Goal: Entertainment & Leisure: Browse casually

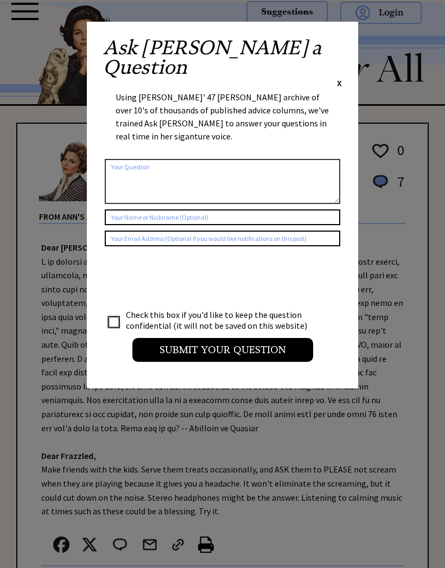
click at [334, 40] on div "Ask Ann a Question X" at bounding box center [222, 63] width 239 height 51
click at [340, 78] on span "X" at bounding box center [339, 83] width 5 height 11
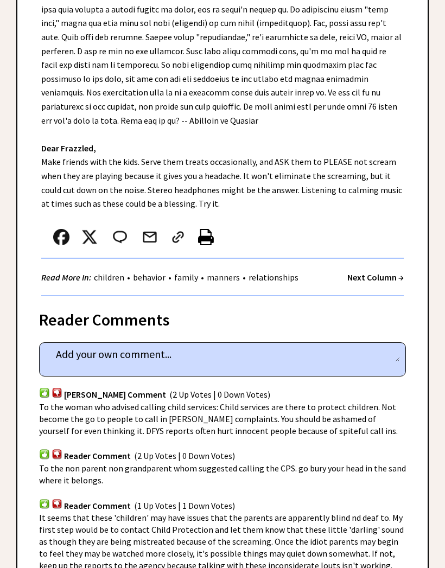
scroll to position [306, 0]
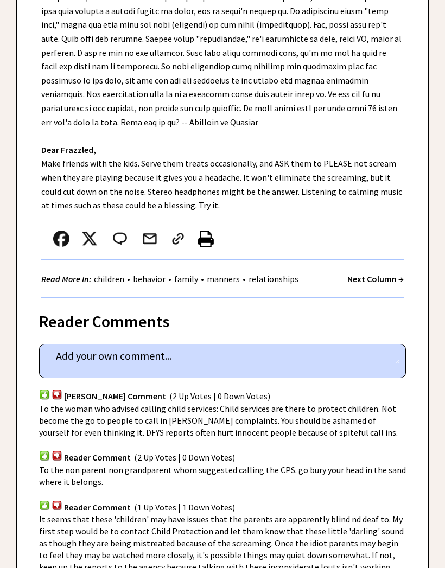
click at [368, 274] on strong "Next Column →" at bounding box center [375, 279] width 56 height 11
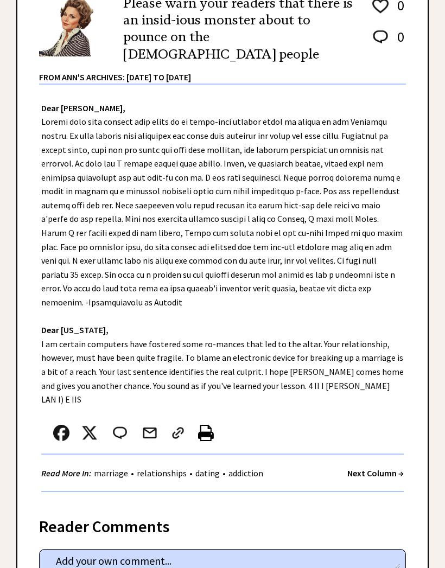
scroll to position [182, 0]
click at [384, 467] on strong "Next Column →" at bounding box center [375, 472] width 56 height 11
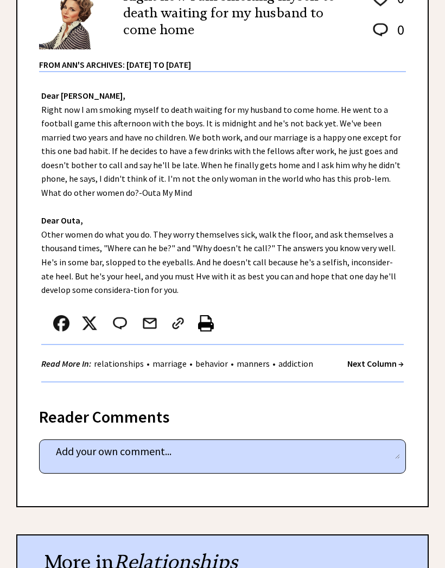
scroll to position [189, 0]
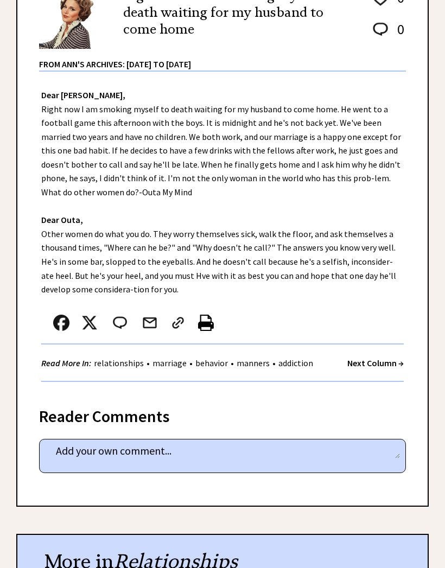
click at [373, 358] on strong "Next Column →" at bounding box center [375, 363] width 56 height 11
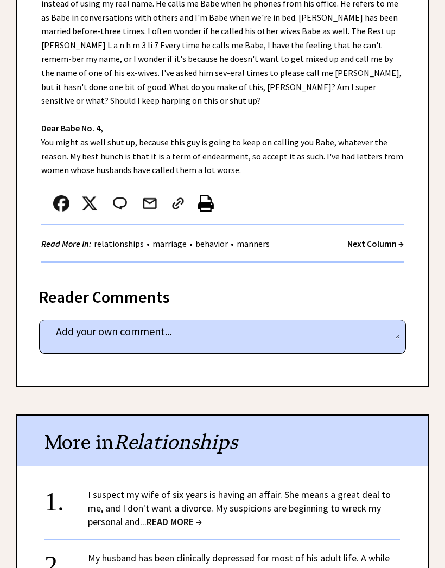
scroll to position [275, 0]
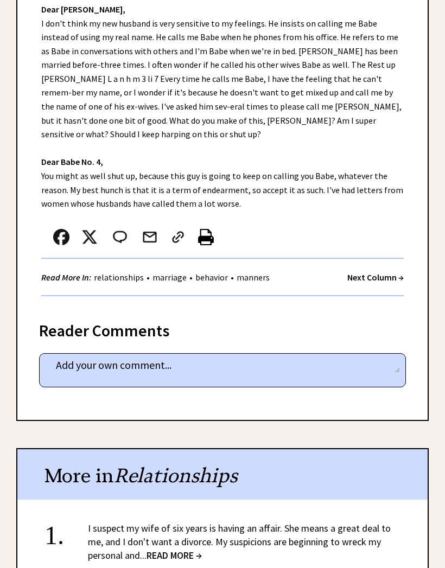
click at [376, 272] on strong "Next Column →" at bounding box center [375, 277] width 56 height 11
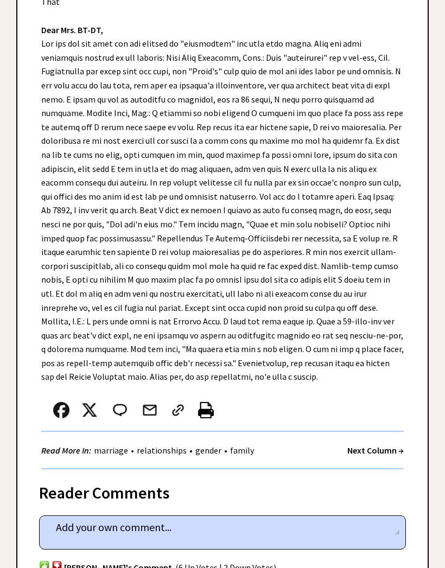
scroll to position [435, 0]
click at [371, 445] on strong "Next Column →" at bounding box center [375, 450] width 56 height 11
